Goal: Information Seeking & Learning: Learn about a topic

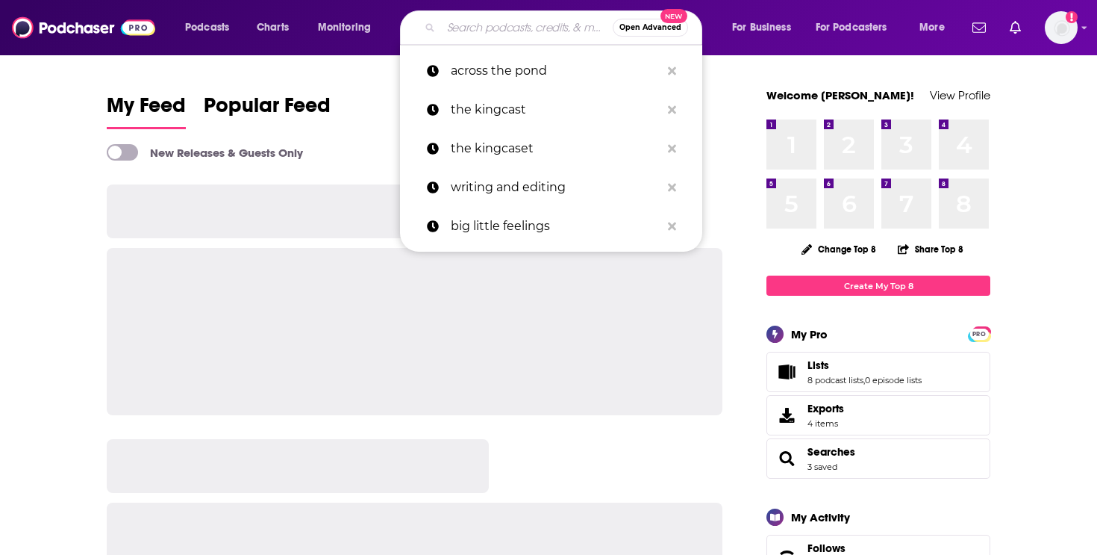
click at [468, 29] on input "Search podcasts, credits, & more..." at bounding box center [527, 28] width 172 height 24
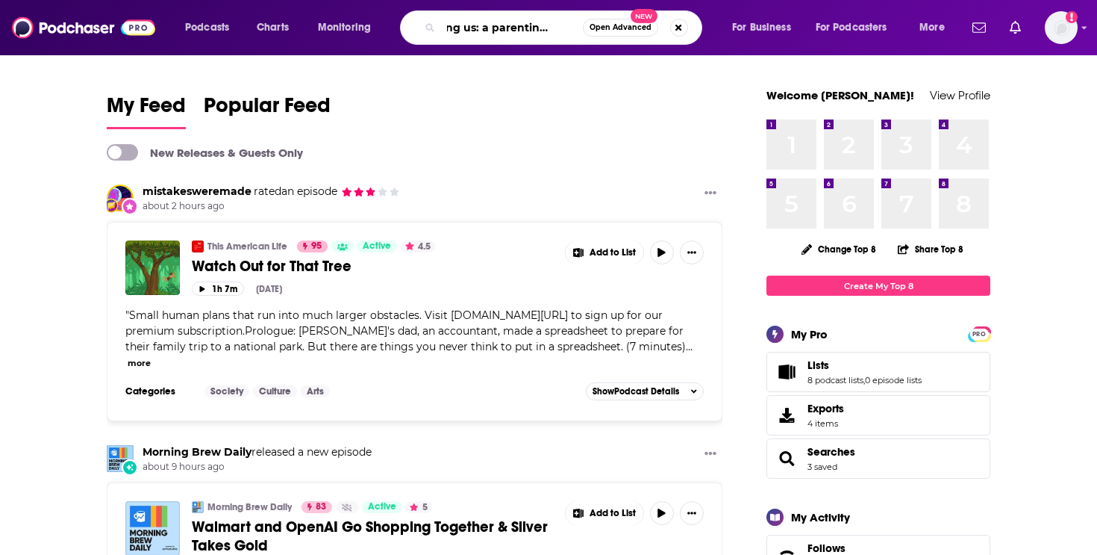
scroll to position [0, 37]
type input "raising us: a parenting podcast"
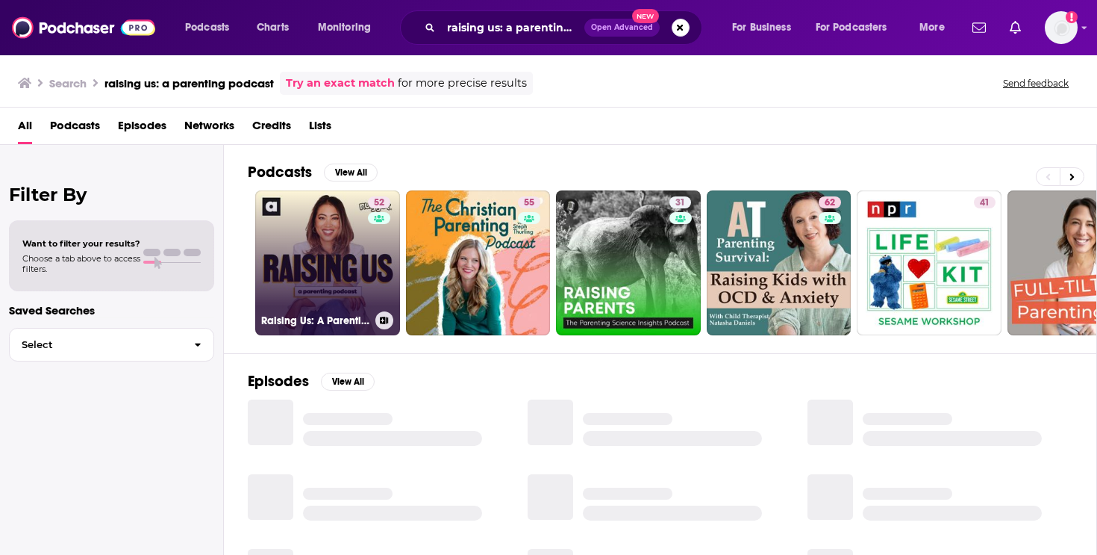
click at [352, 251] on link "52 Raising Us: A Parenting Podcast" at bounding box center [327, 262] width 145 height 145
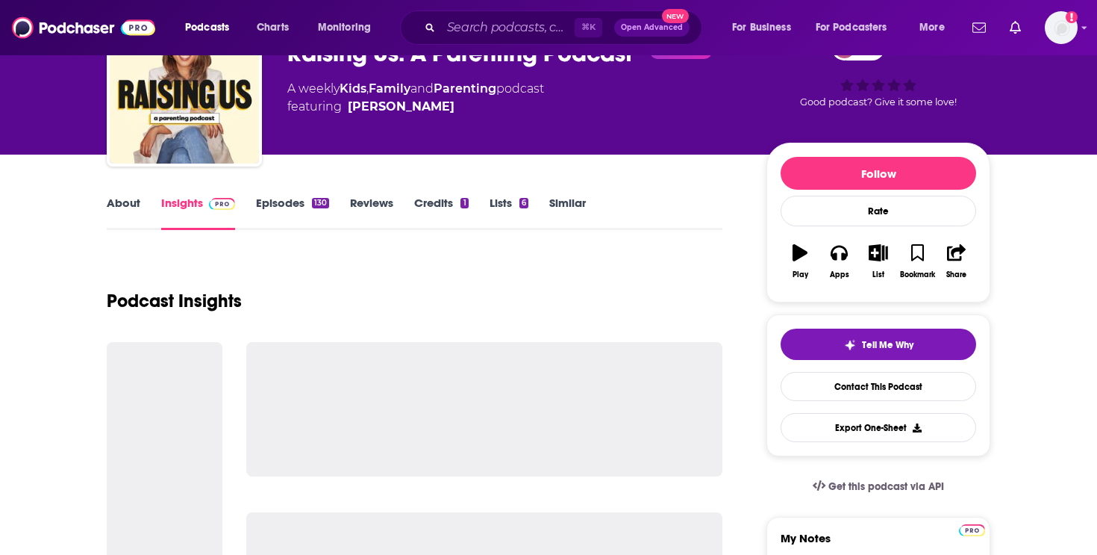
scroll to position [122, 0]
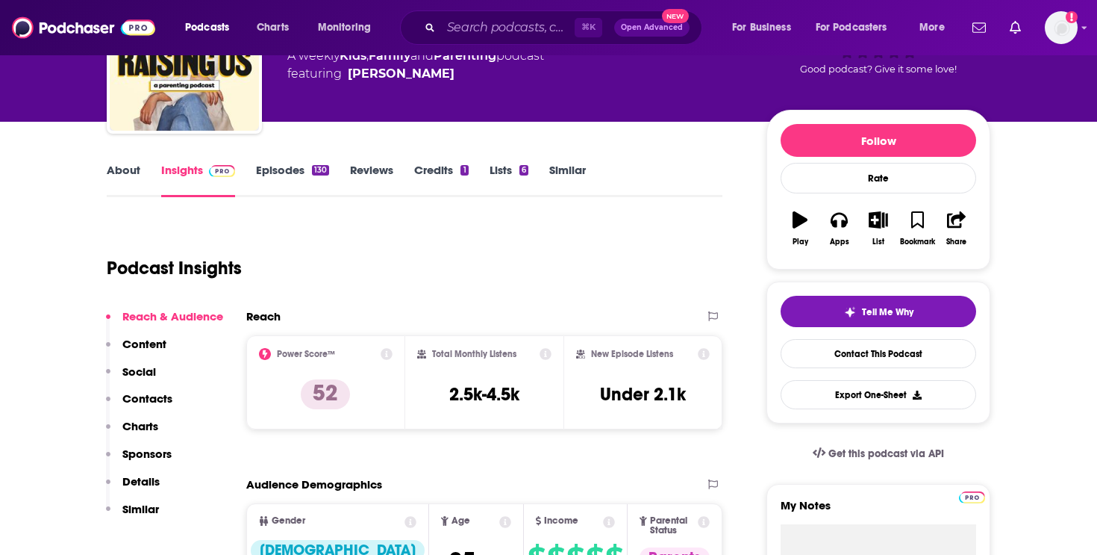
click at [125, 174] on link "About" at bounding box center [124, 180] width 34 height 34
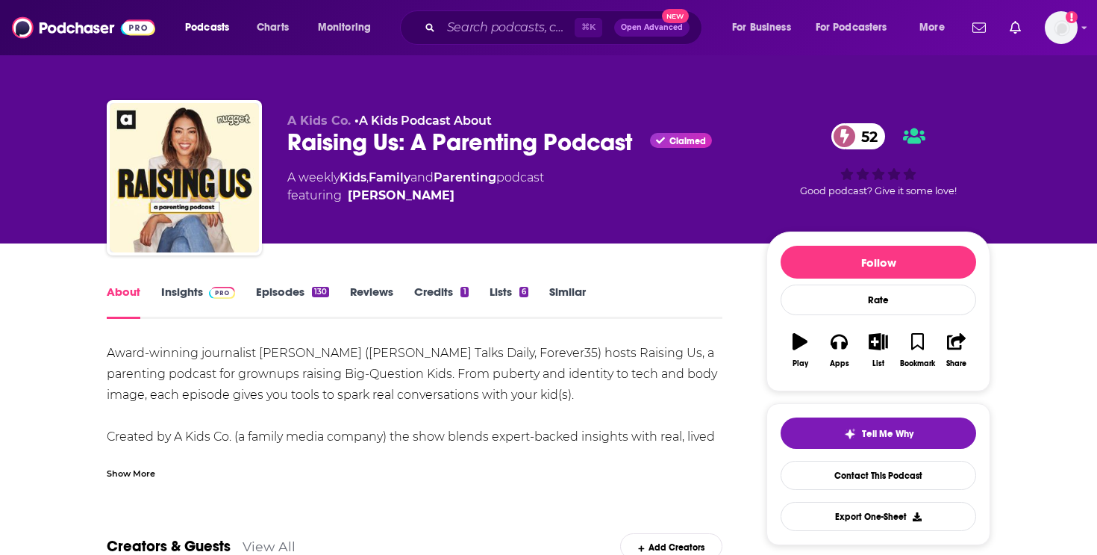
click at [184, 290] on link "Insights" at bounding box center [198, 301] width 74 height 34
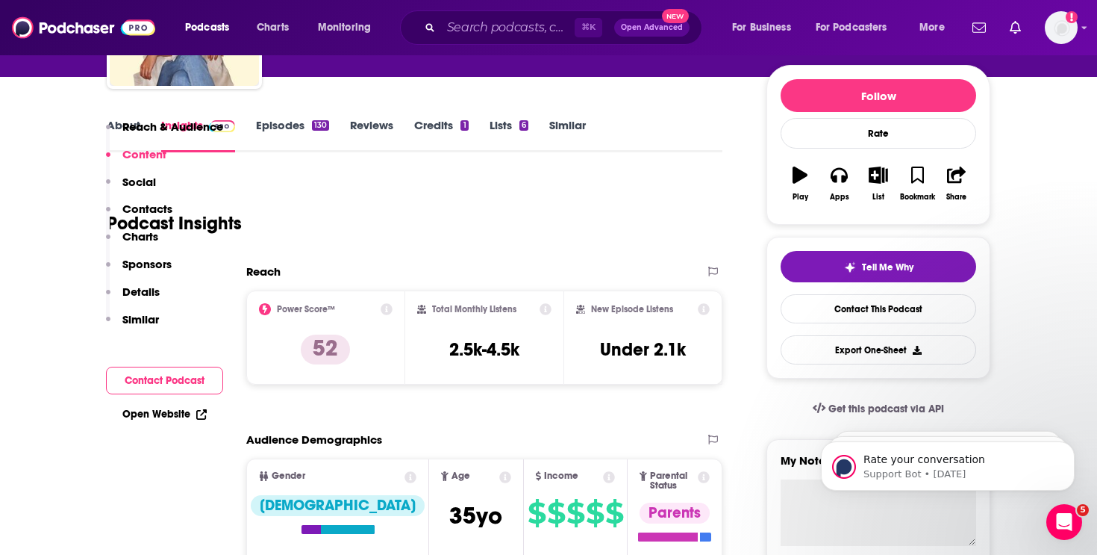
scroll to position [73, 0]
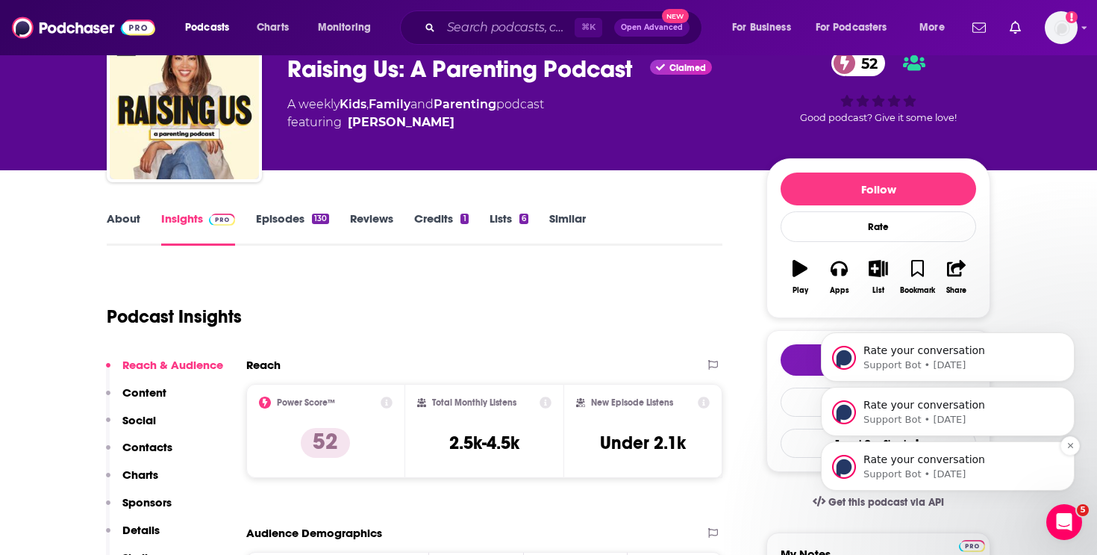
click at [921, 457] on span "Rate your conversation" at bounding box center [925, 459] width 122 height 12
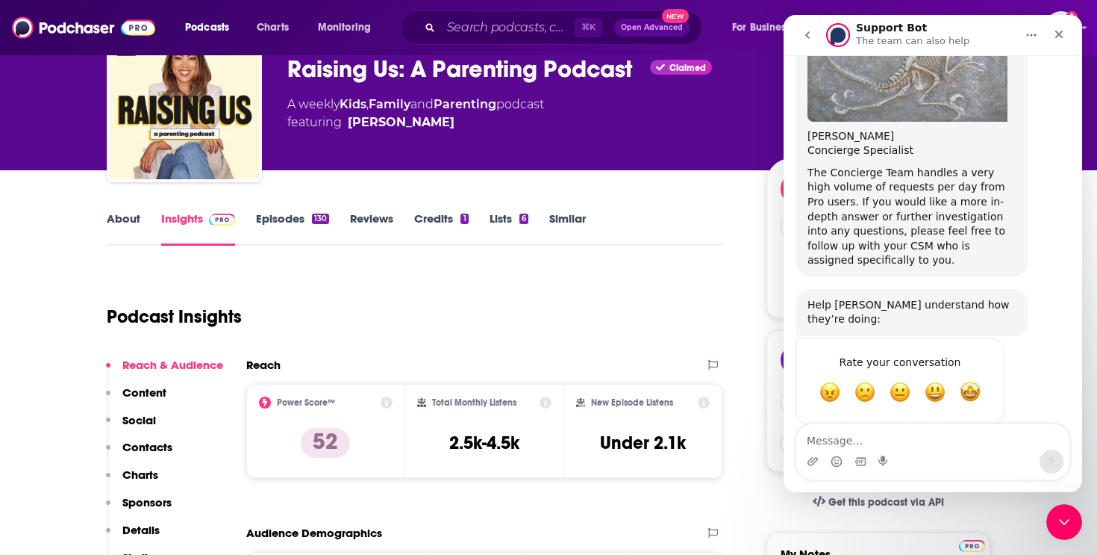
scroll to position [545, 0]
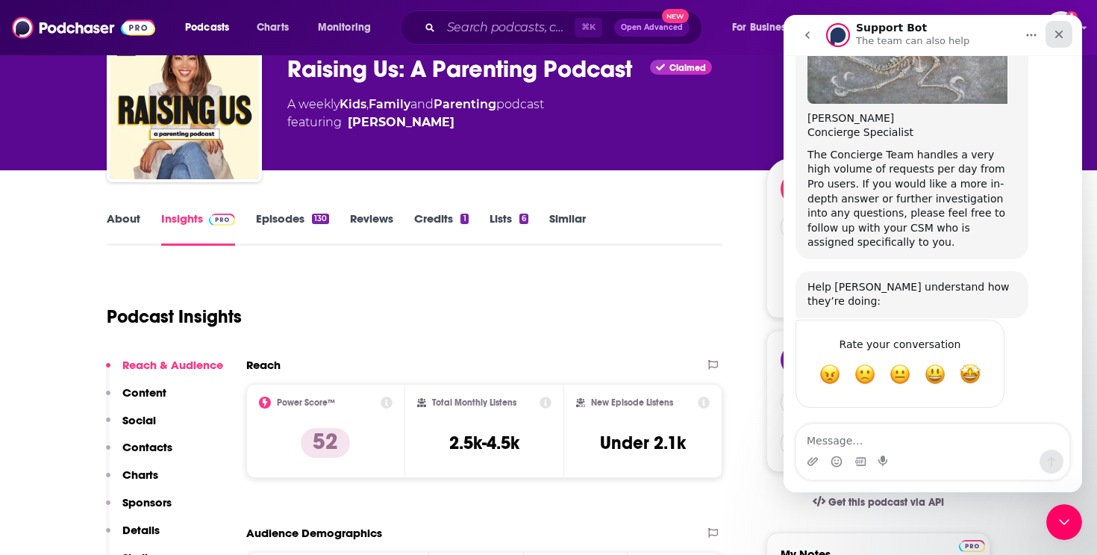
click at [1056, 31] on icon "Close" at bounding box center [1060, 35] width 8 height 8
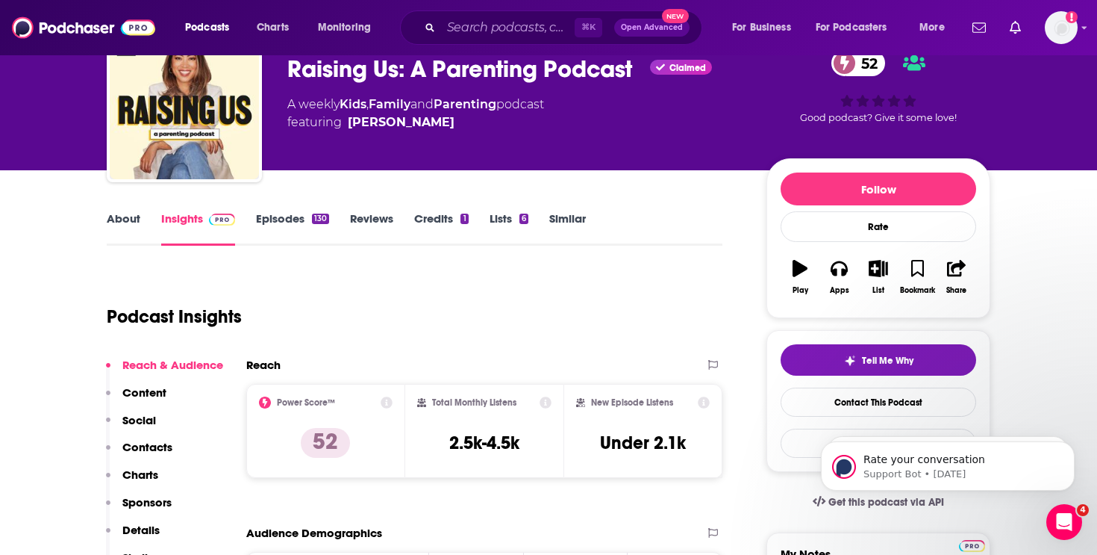
scroll to position [0, 0]
click at [140, 446] on p "Contacts" at bounding box center [147, 447] width 50 height 14
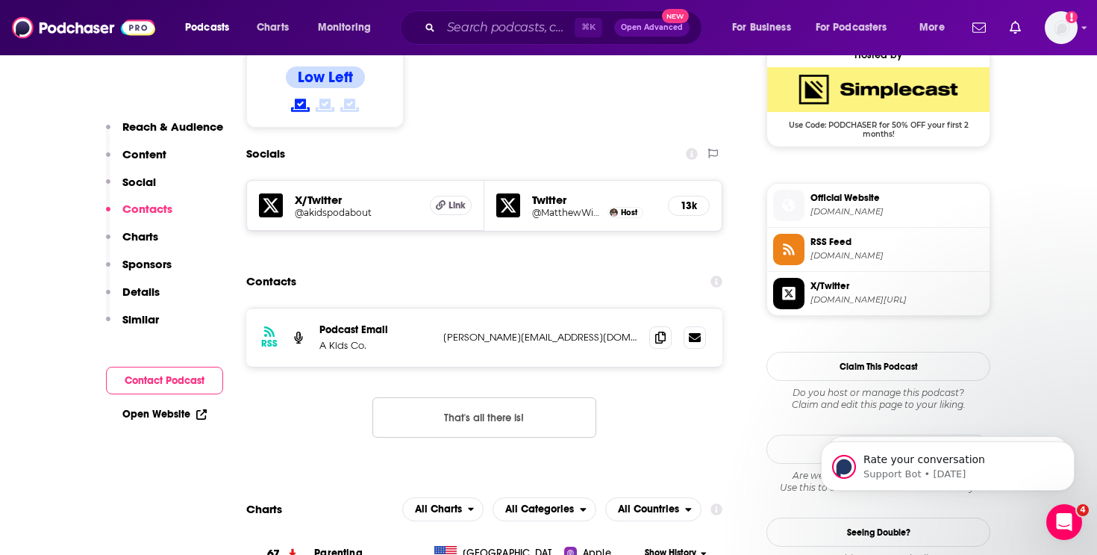
scroll to position [1230, 0]
click at [663, 330] on icon at bounding box center [660, 336] width 10 height 12
